Goal: Find specific page/section: Find specific page/section

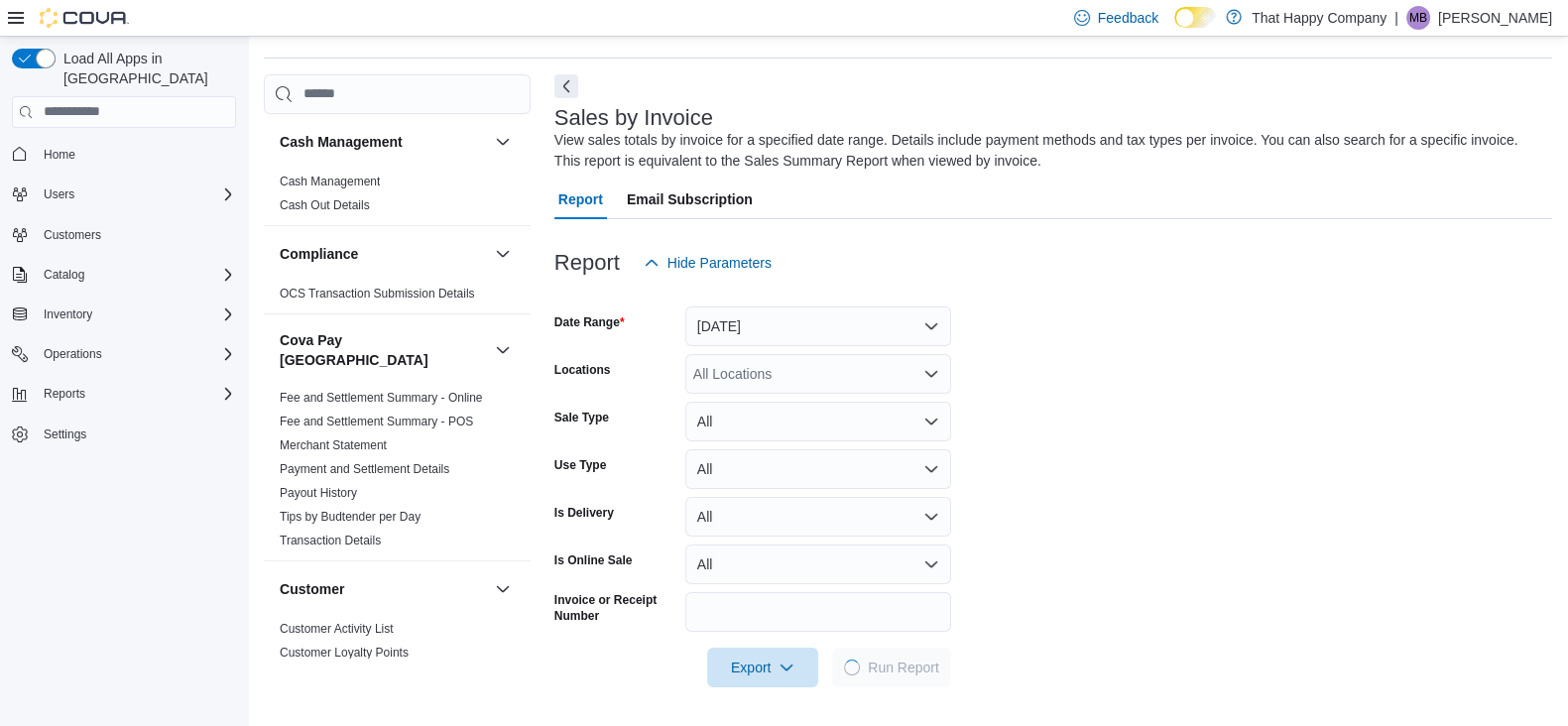
scroll to position [59, 0]
drag, startPoint x: 1219, startPoint y: 12, endPoint x: 1185, endPoint y: 26, distance: 36.8
click at [1211, 13] on icon at bounding box center [1205, 18] width 11 height 11
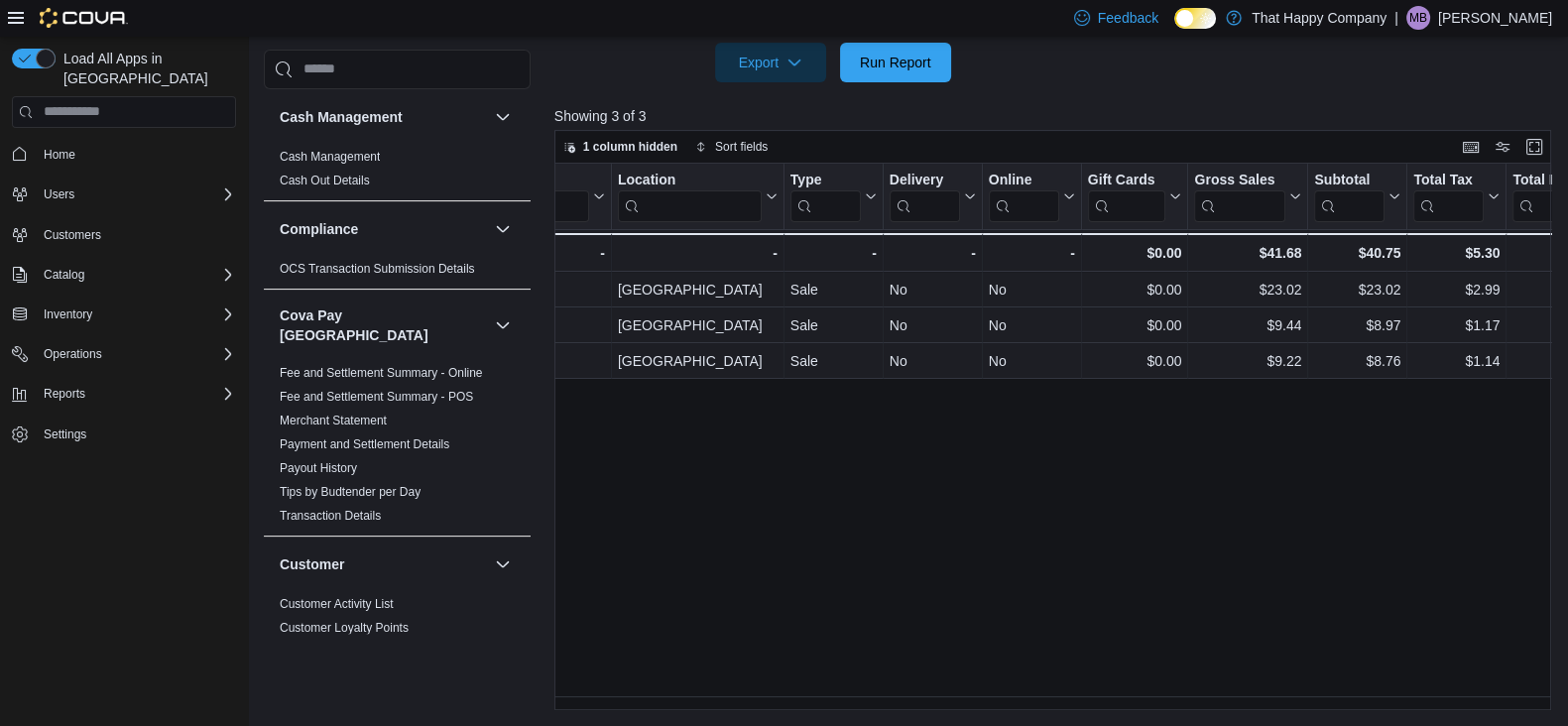
scroll to position [0, 532]
